Goal: Understand process/instructions: Learn about a topic

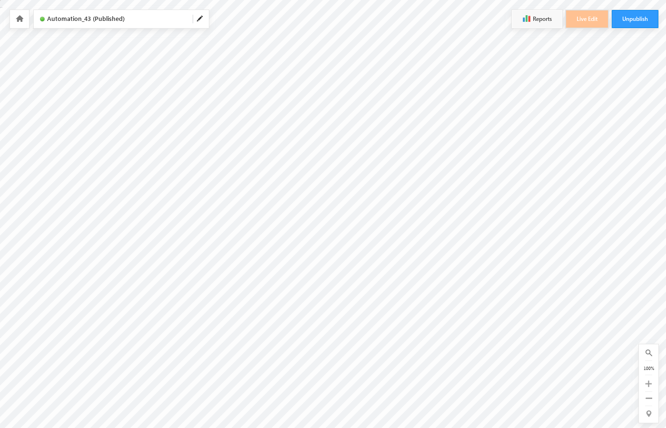
click at [649, 384] on icon at bounding box center [648, 384] width 7 height 7
click at [645, 380] on icon at bounding box center [645, 380] width 7 height 7
